Goal: Information Seeking & Learning: Learn about a topic

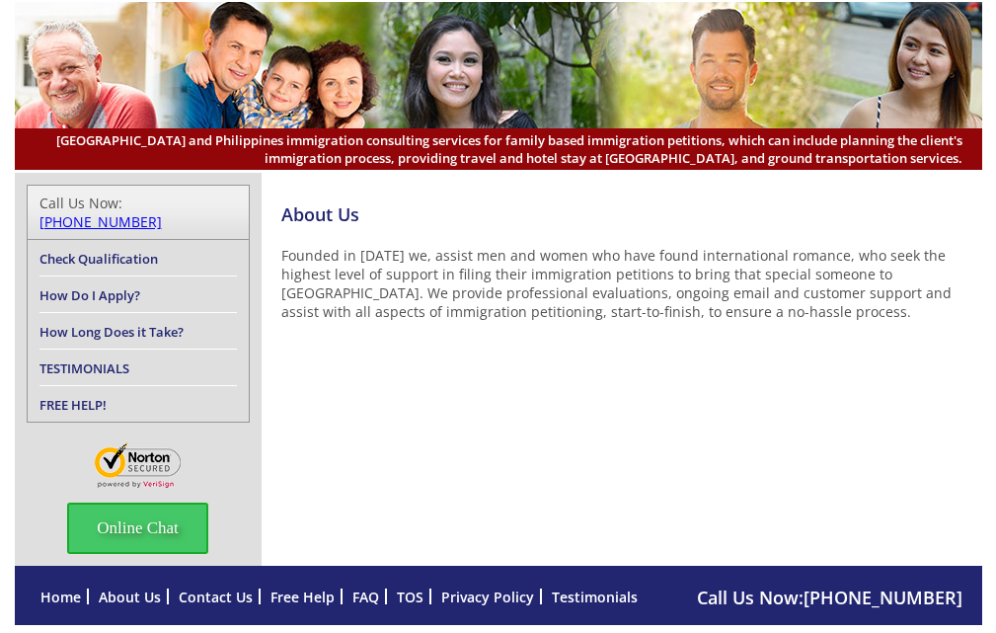
scroll to position [163, 0]
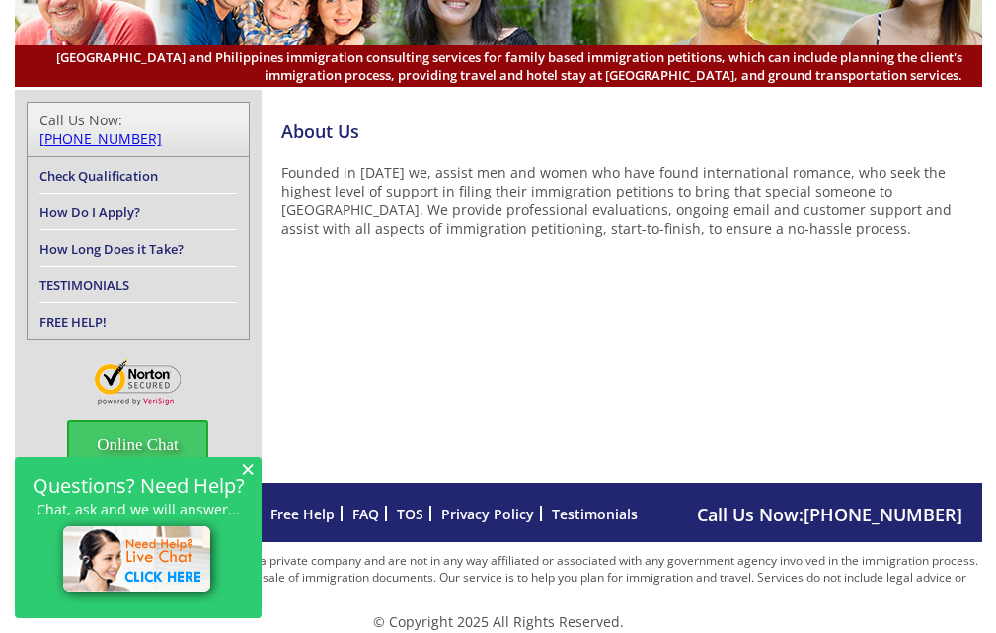
click at [243, 464] on span "×" at bounding box center [248, 468] width 14 height 17
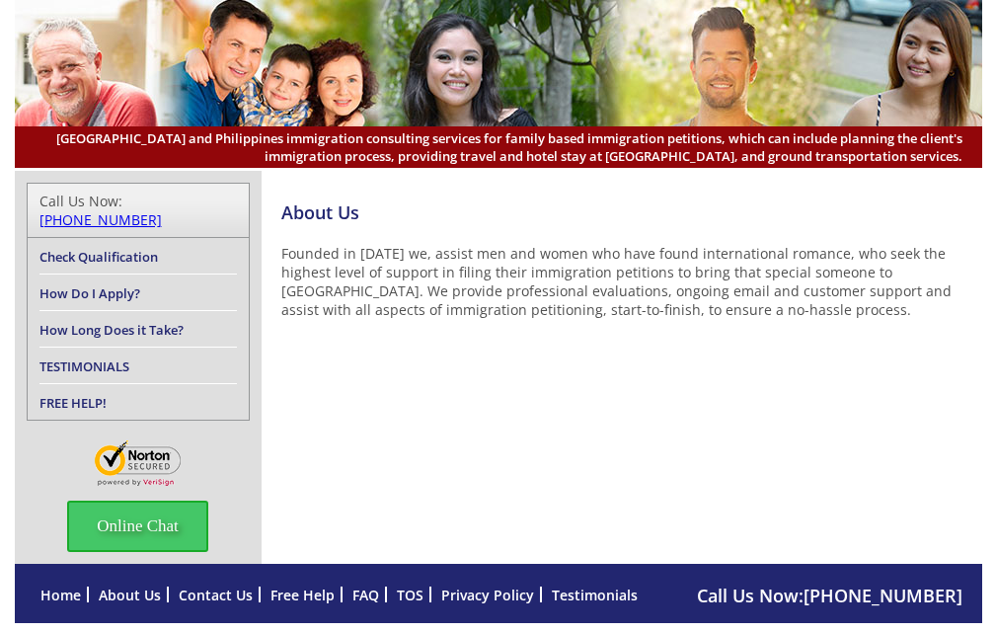
scroll to position [0, 0]
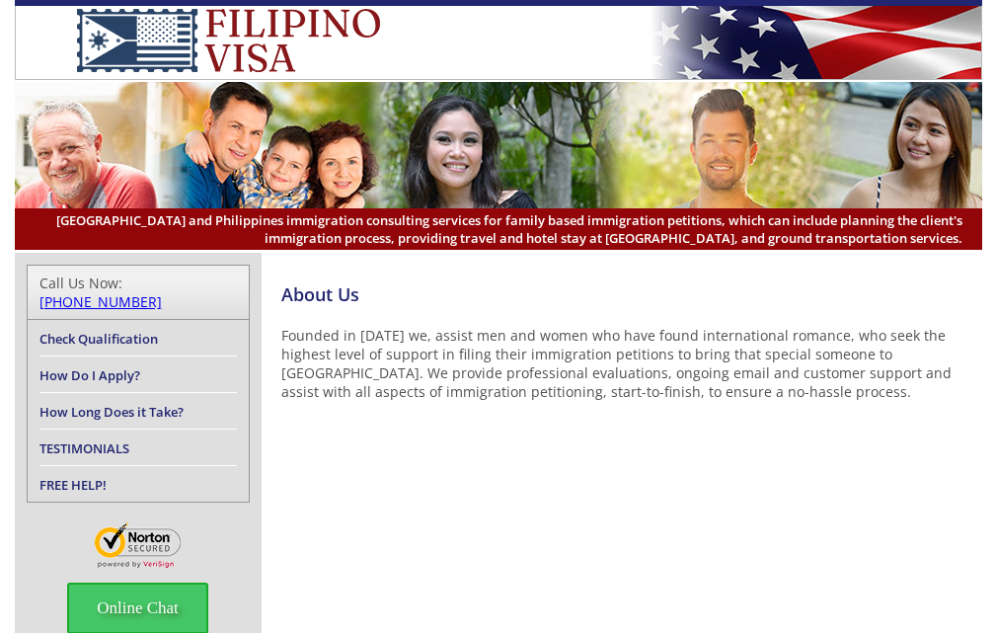
click at [174, 47] on img at bounding box center [228, 40] width 366 height 63
click at [196, 122] on img at bounding box center [499, 145] width 968 height 126
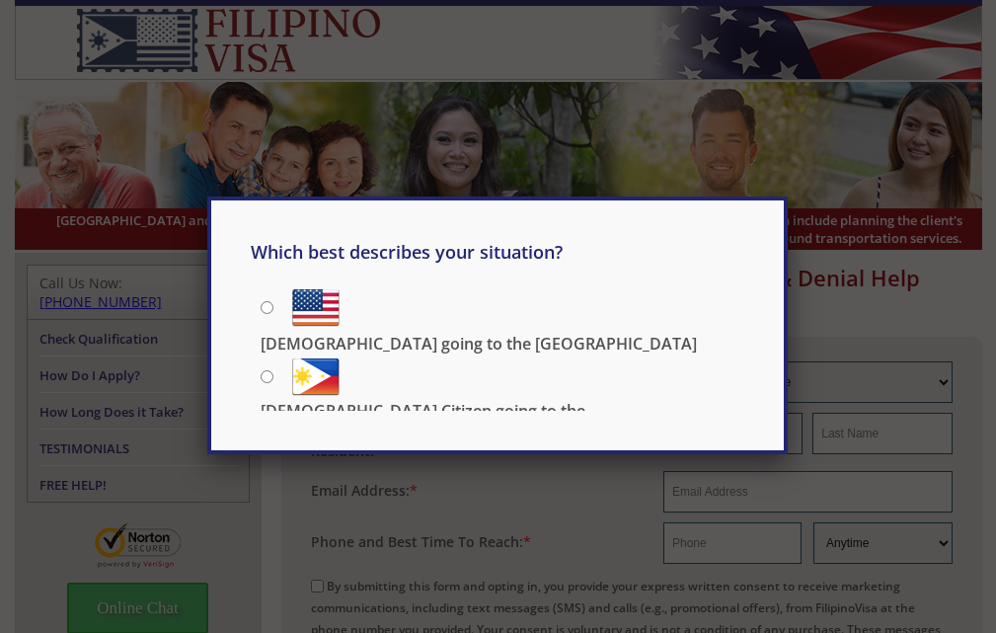
click at [401, 333] on p "[DEMOGRAPHIC_DATA] going to the [GEOGRAPHIC_DATA]" at bounding box center [479, 344] width 436 height 22
click at [273, 310] on input "[DEMOGRAPHIC_DATA] going to the [GEOGRAPHIC_DATA]" at bounding box center [267, 307] width 13 height 13
radio input "true"
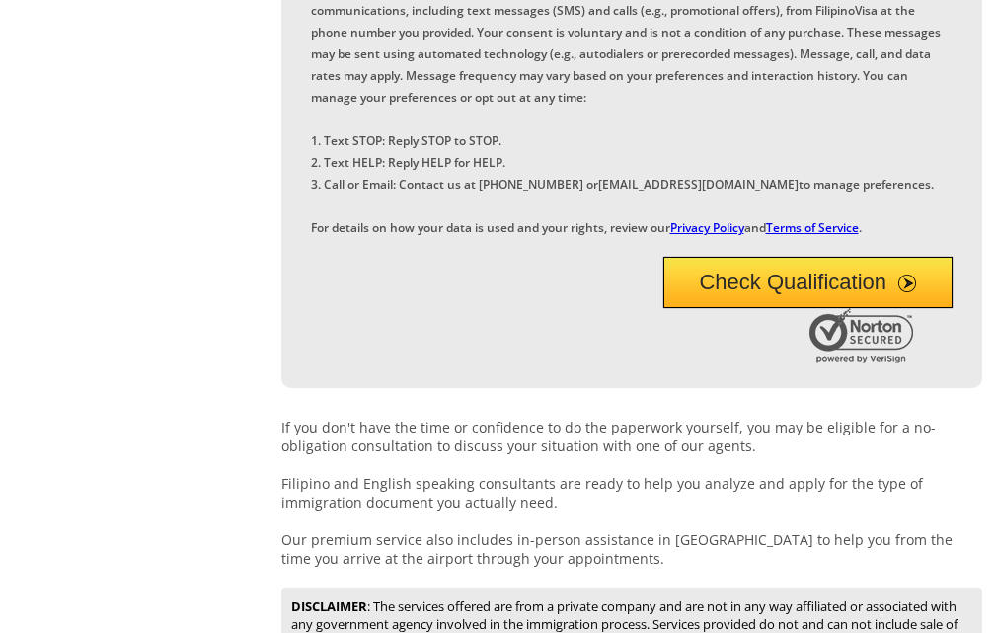
scroll to position [395, 0]
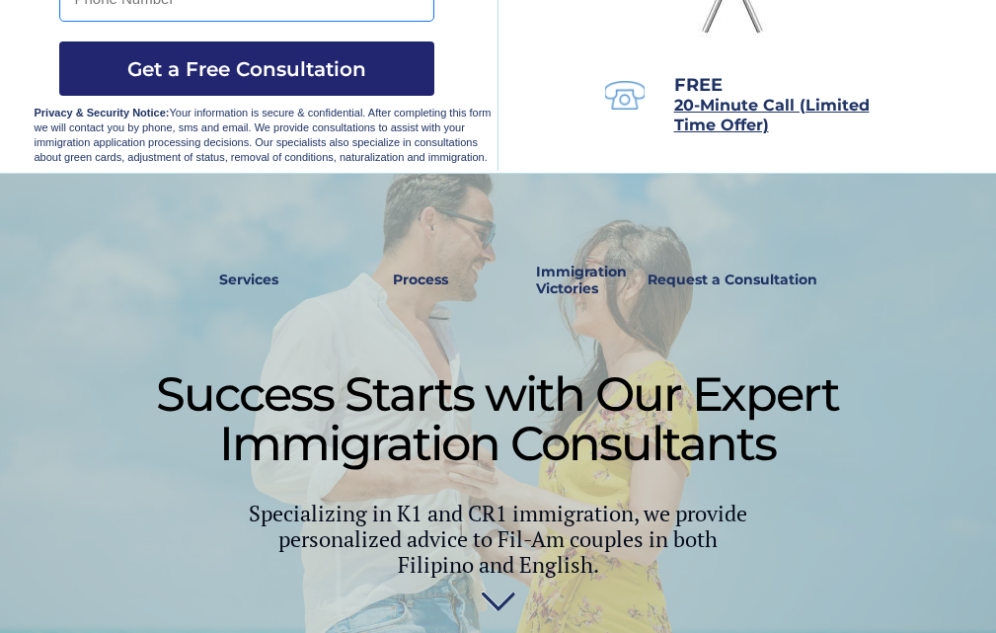
scroll to position [691, 0]
